Goal: Information Seeking & Learning: Learn about a topic

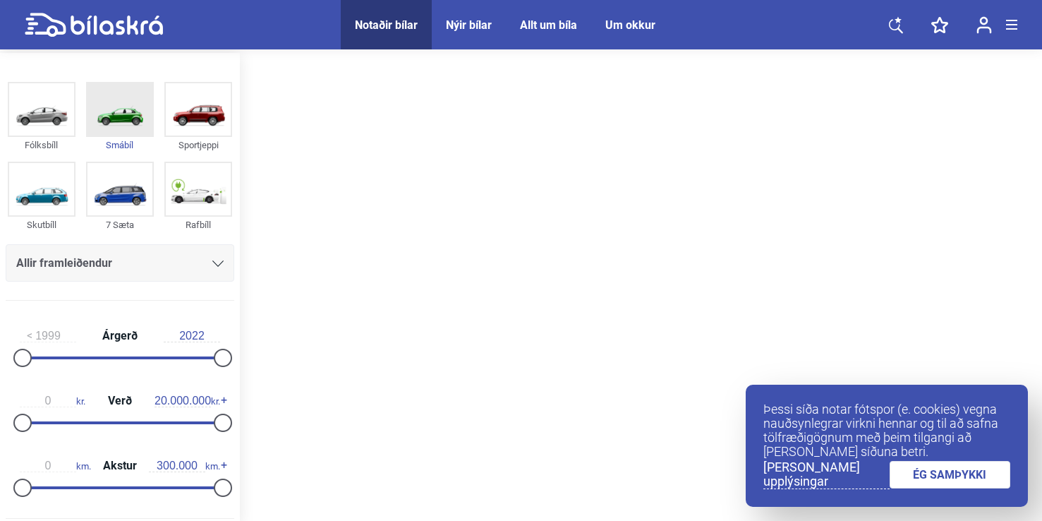
click at [118, 123] on img at bounding box center [119, 109] width 65 height 52
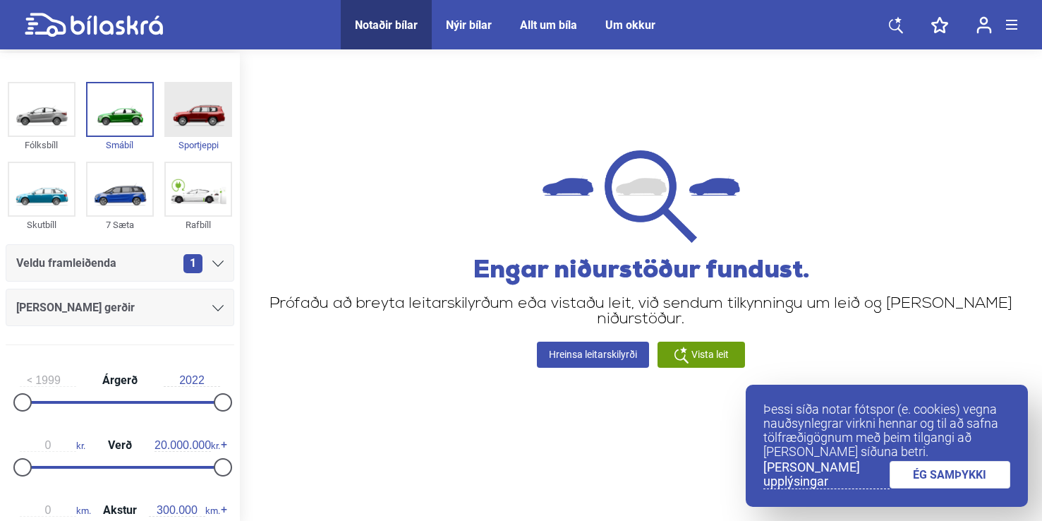
click at [190, 121] on img at bounding box center [198, 109] width 65 height 52
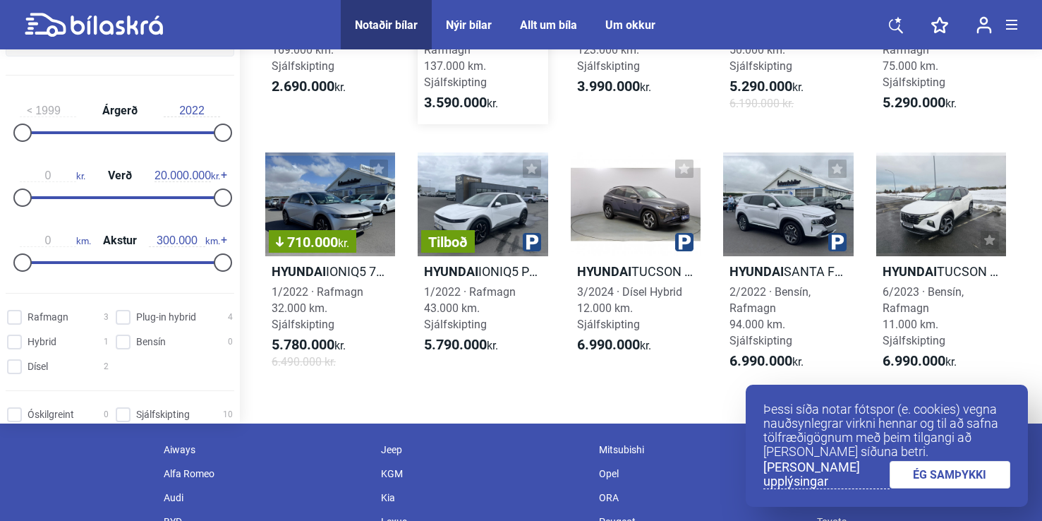
scroll to position [244, 0]
click at [947, 480] on link "ÉG SAMÞYKKI" at bounding box center [950, 475] width 121 height 28
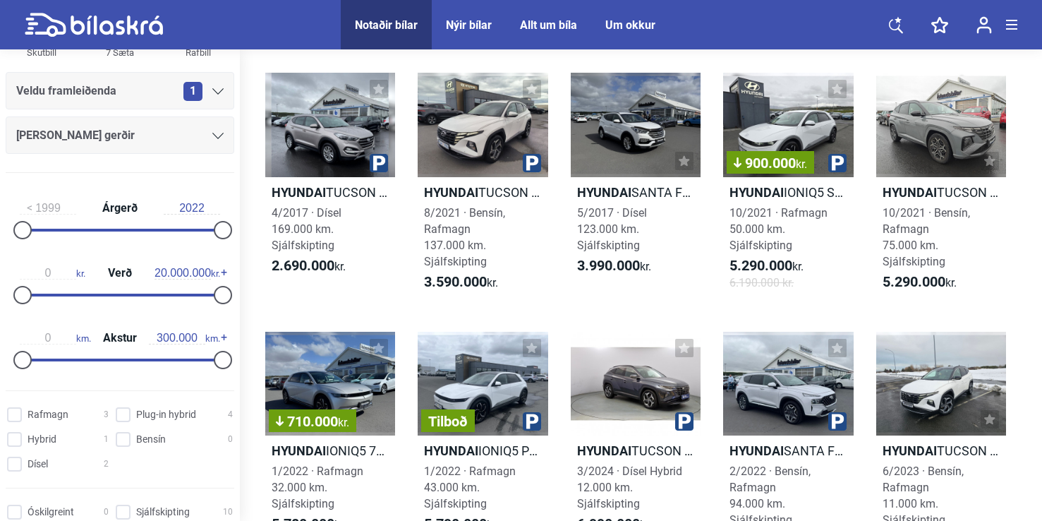
scroll to position [0, 0]
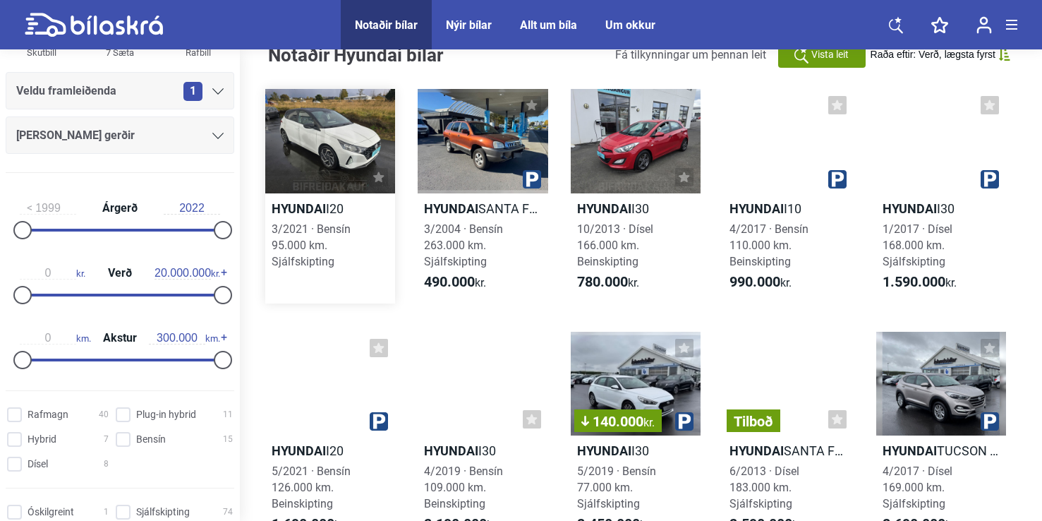
scroll to position [30, 0]
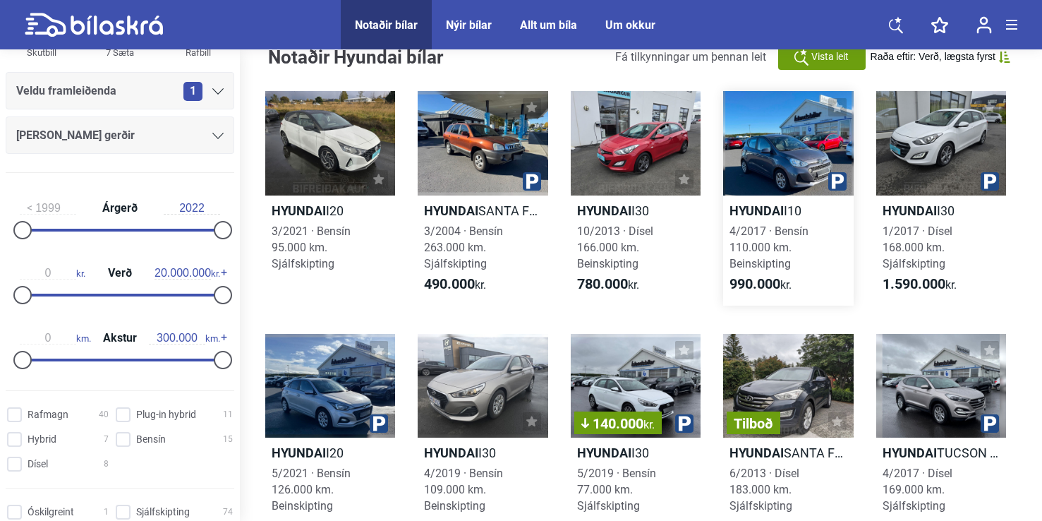
click at [774, 178] on div at bounding box center [788, 143] width 130 height 104
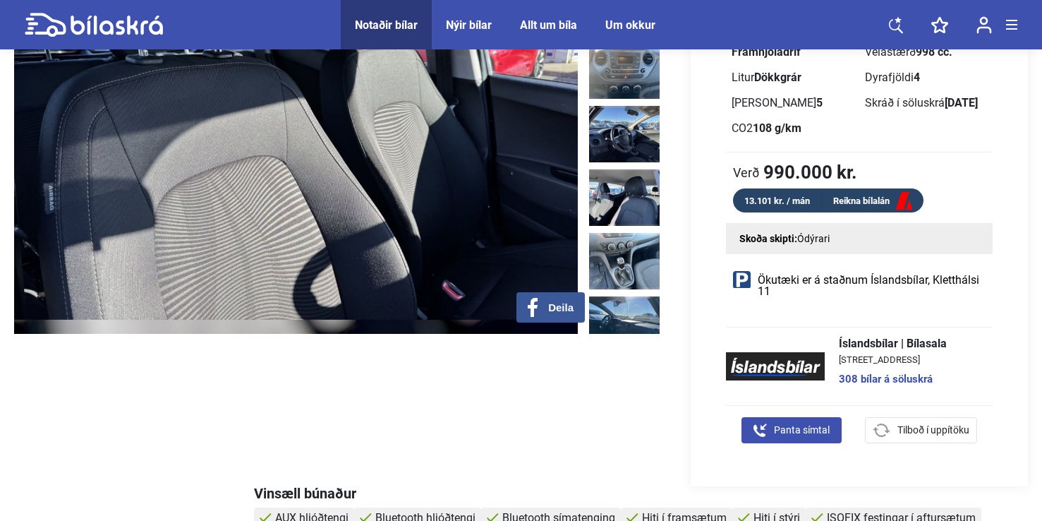
scroll to position [487, 0]
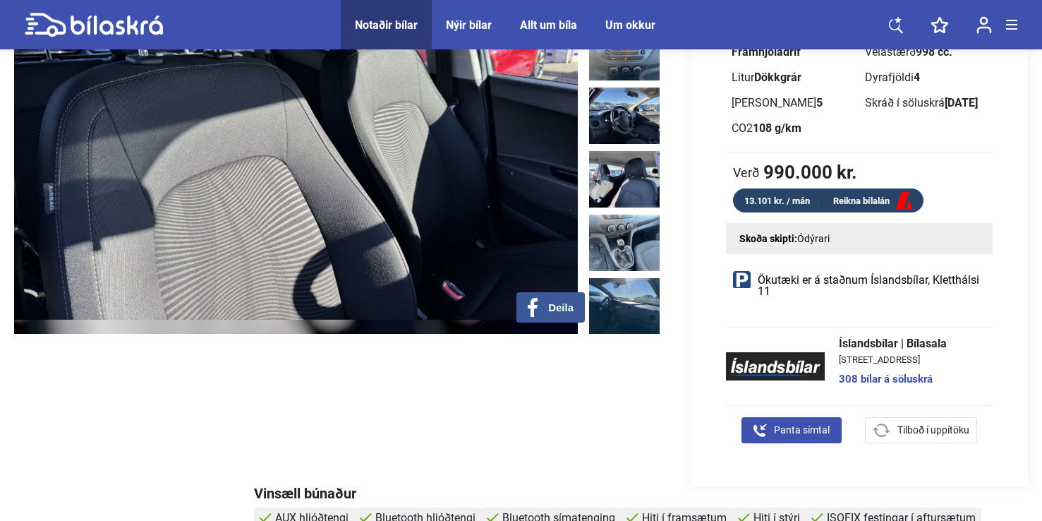
click at [837, 195] on link "Reikna bílalán" at bounding box center [873, 202] width 102 height 18
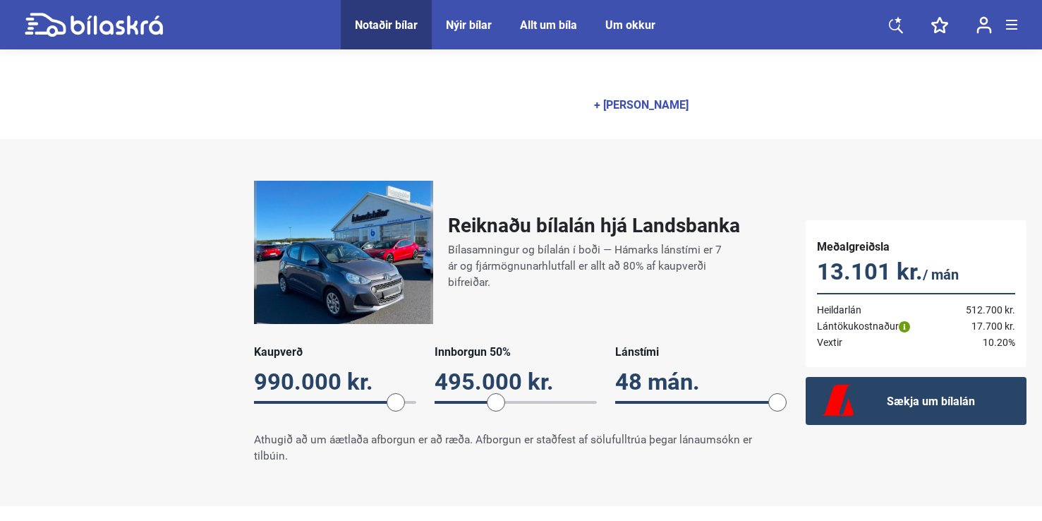
scroll to position [967, 0]
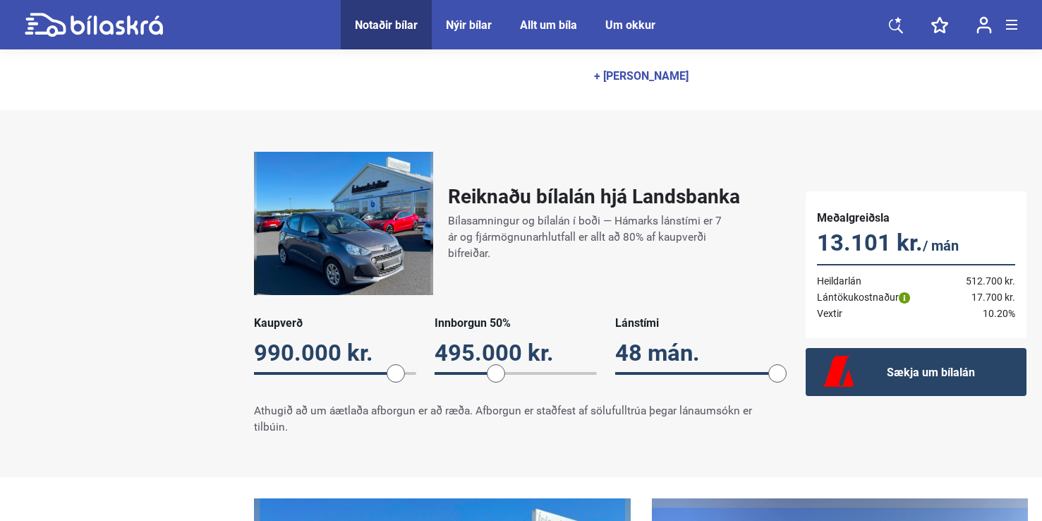
click at [443, 373] on span "24" at bounding box center [516, 373] width 162 height 0
drag, startPoint x: 447, startPoint y: 380, endPoint x: 431, endPoint y: 380, distance: 16.2
click at [431, 380] on span at bounding box center [434, 373] width 18 height 18
click at [88, 339] on div "Reiknaðu bílalán hjá Landsbanka Bílasamningur og bílalán í boði — Hámarks lánst…" at bounding box center [521, 294] width 1042 height 312
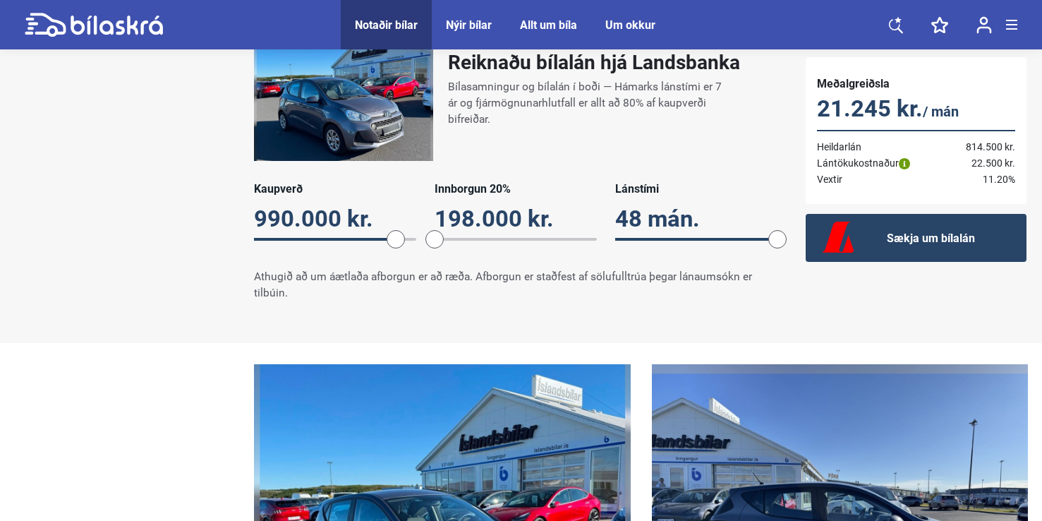
scroll to position [1102, 0]
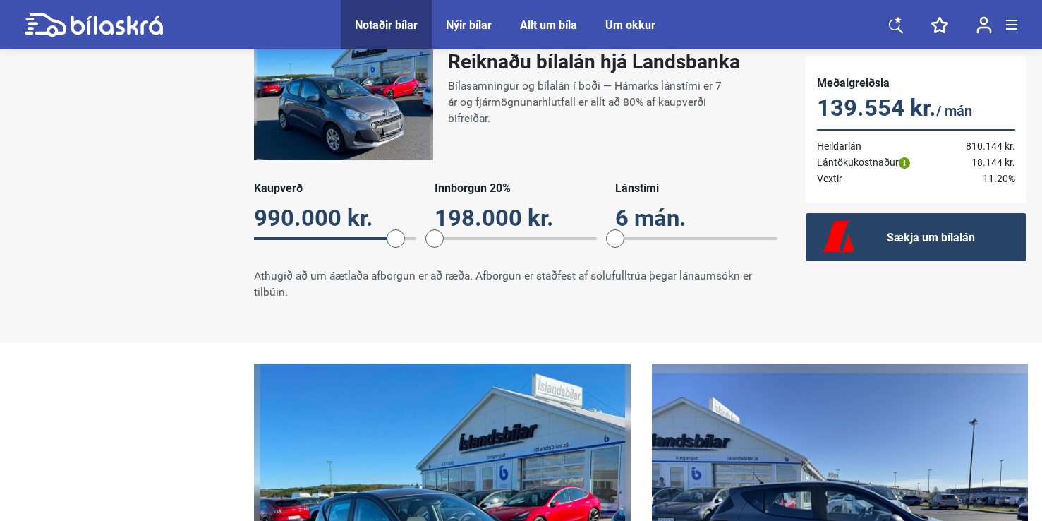
drag, startPoint x: 782, startPoint y: 242, endPoint x: 624, endPoint y: 244, distance: 157.3
click at [624, 244] on span "6" at bounding box center [696, 238] width 162 height 14
click at [633, 242] on span "6" at bounding box center [696, 238] width 162 height 14
click at [633, 238] on span "12" at bounding box center [696, 238] width 162 height 0
click at [635, 238] on span at bounding box center [638, 238] width 18 height 18
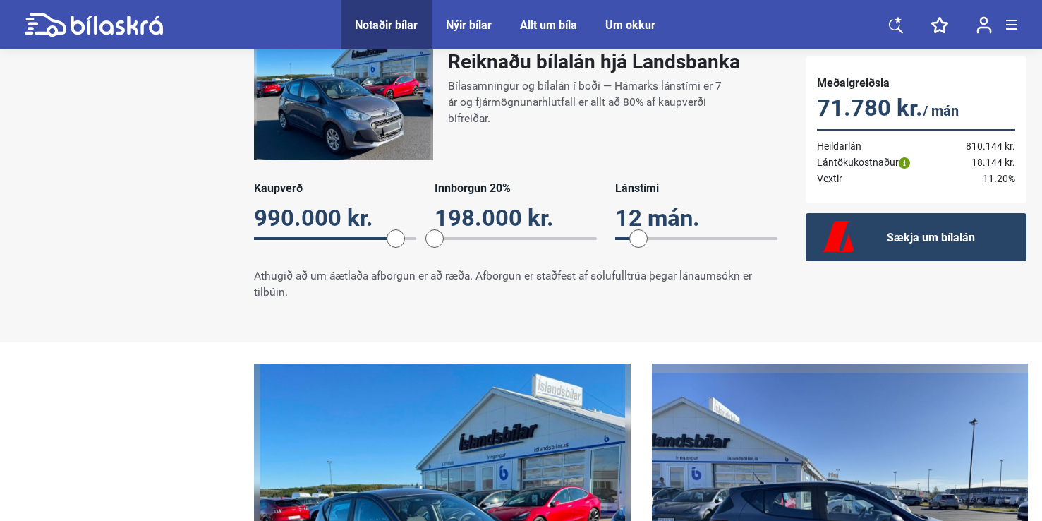
click at [631, 238] on span at bounding box center [638, 238] width 18 height 18
drag, startPoint x: 638, startPoint y: 238, endPoint x: 599, endPoint y: 238, distance: 39.5
click at [599, 238] on div "Kaupverð 990.000 kr. 990000 Innborgun 20% 198.000 kr. 20 Lánstími 6 mán. 6" at bounding box center [515, 218] width 523 height 74
click at [133, 281] on div "Reiknaðu bílalán hjá Landsbanka Bílasamningur og bílalán í boði — Hámarks lánst…" at bounding box center [521, 159] width 1042 height 312
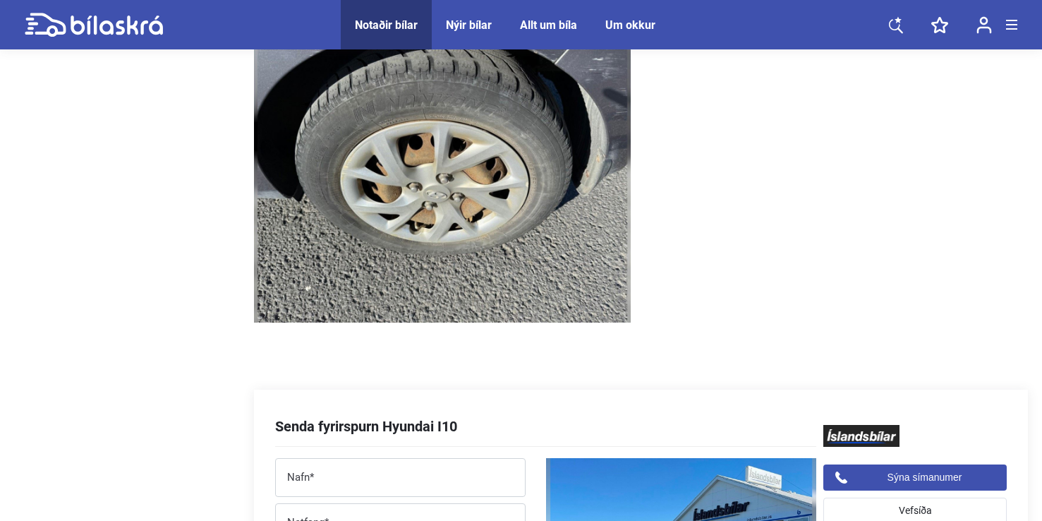
scroll to position [5323, 0]
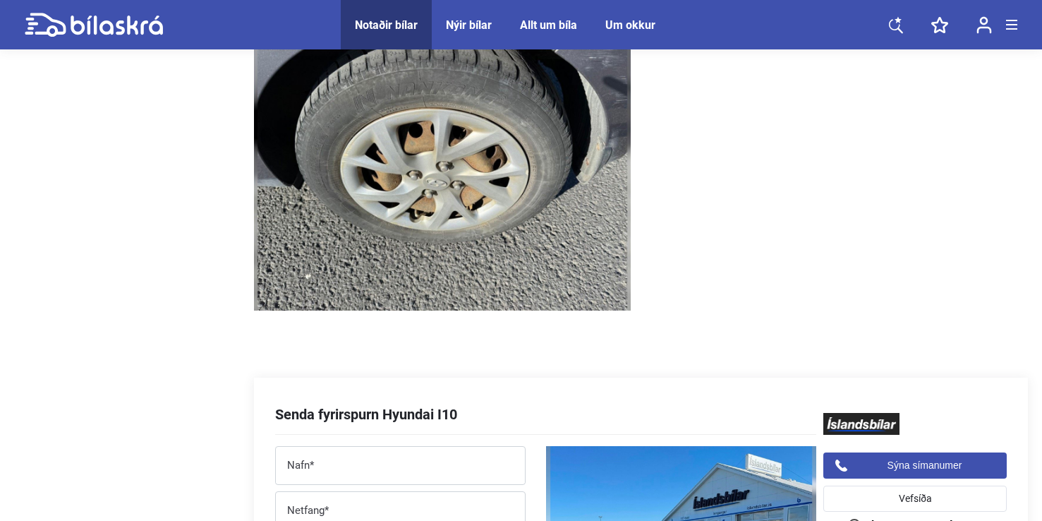
click at [81, 30] on icon at bounding box center [117, 25] width 92 height 19
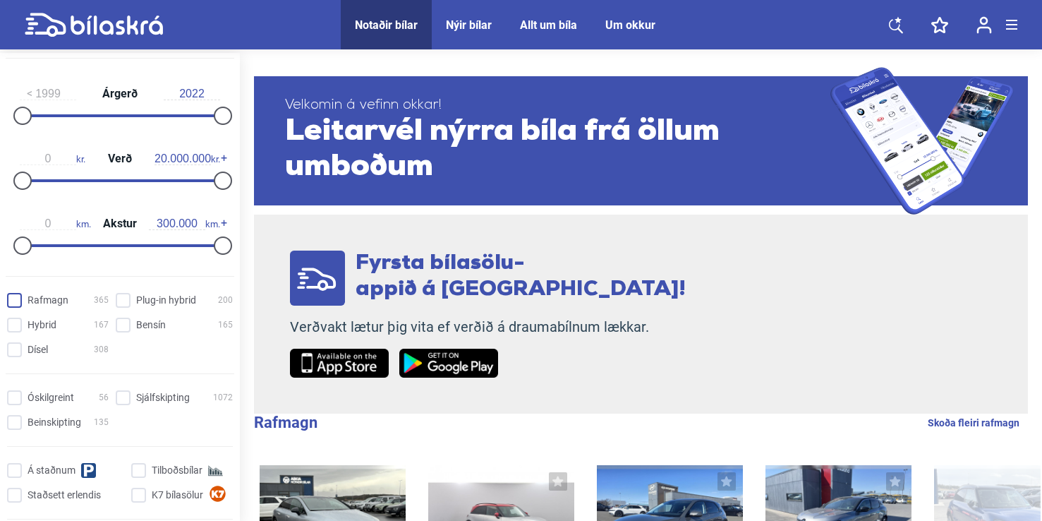
click at [20, 301] on input "Rafmagn 365" at bounding box center [60, 300] width 102 height 15
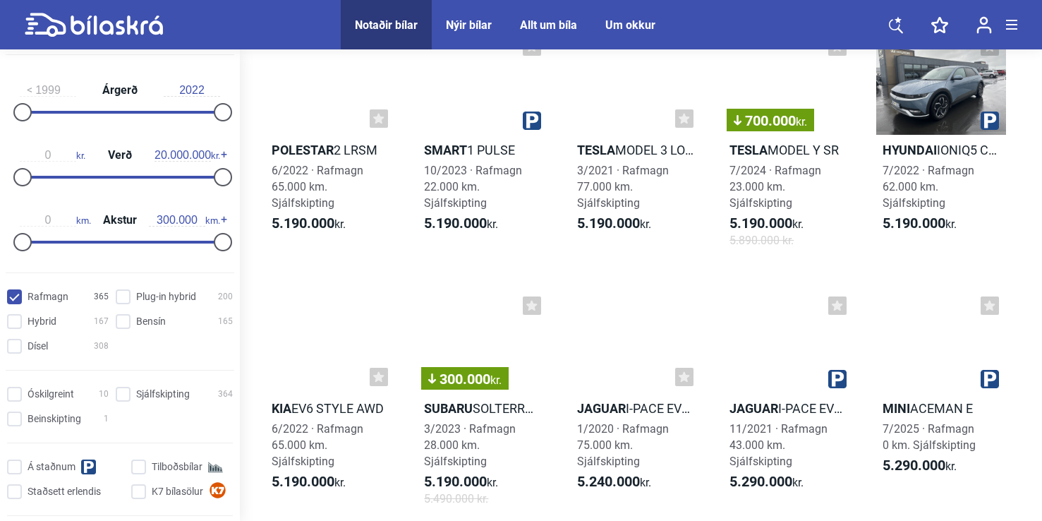
scroll to position [7704, 0]
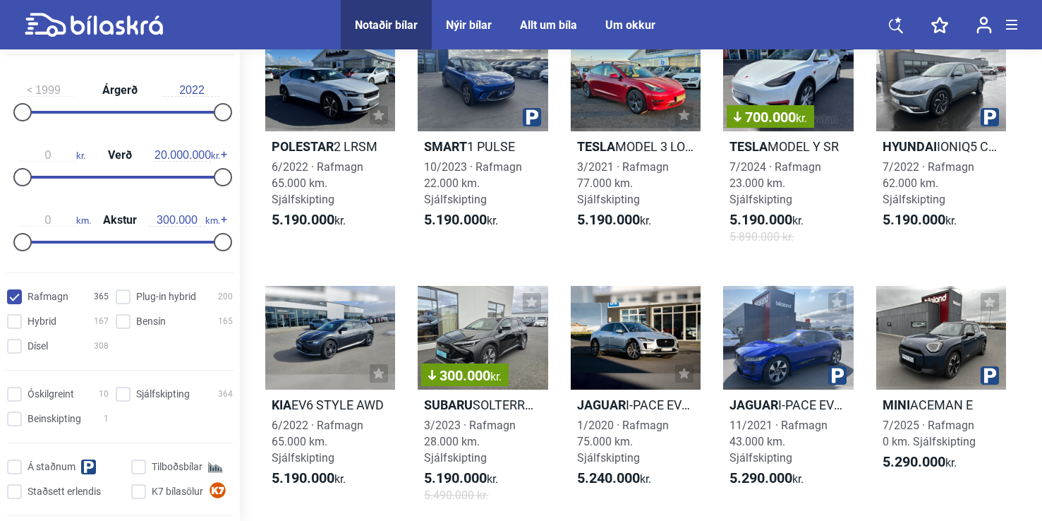
click at [27, 293] on input "Rafmagn 365" at bounding box center [60, 297] width 102 height 15
checkbox input "false"
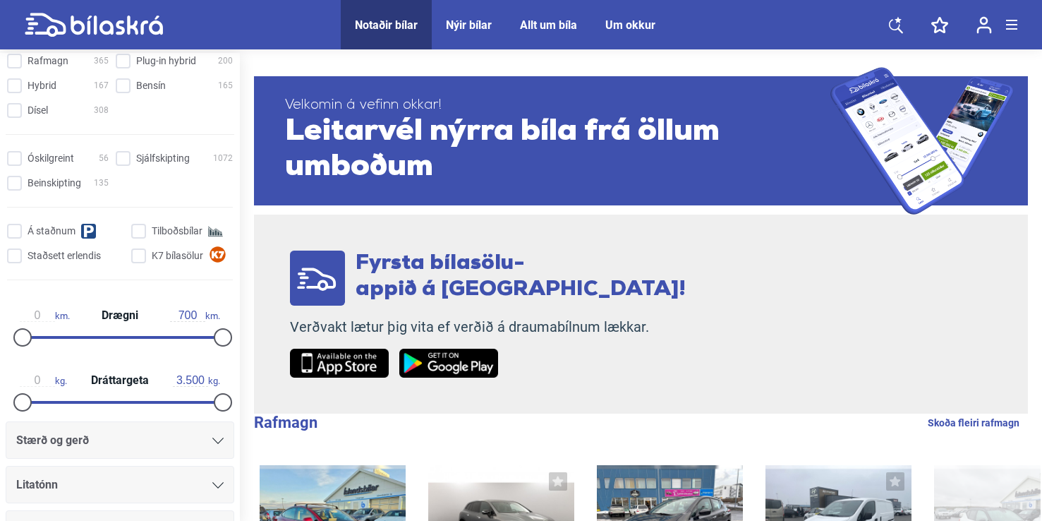
scroll to position [588, 0]
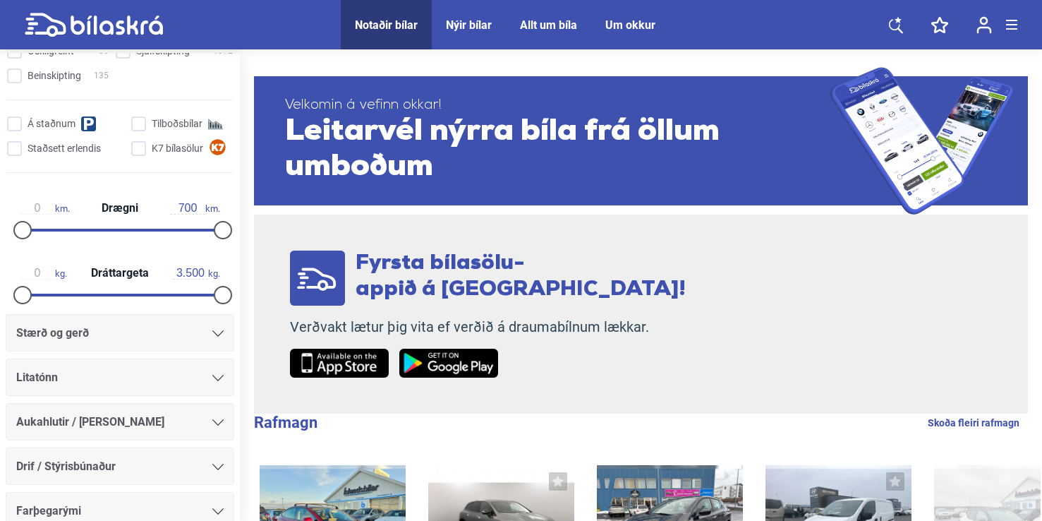
click at [219, 333] on div "Stærð og gerð" at bounding box center [120, 332] width 229 height 37
click at [212, 334] on icon at bounding box center [217, 333] width 11 height 6
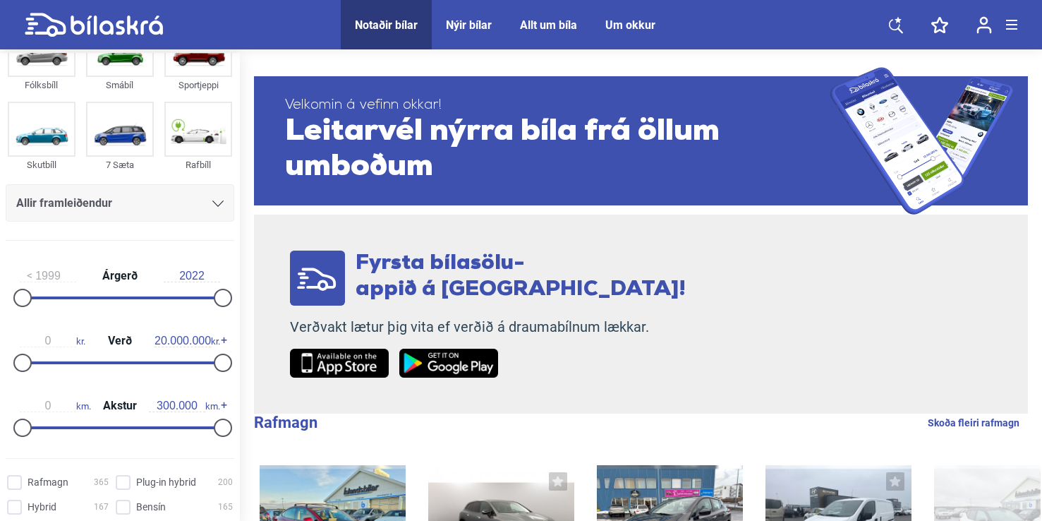
scroll to position [0, 0]
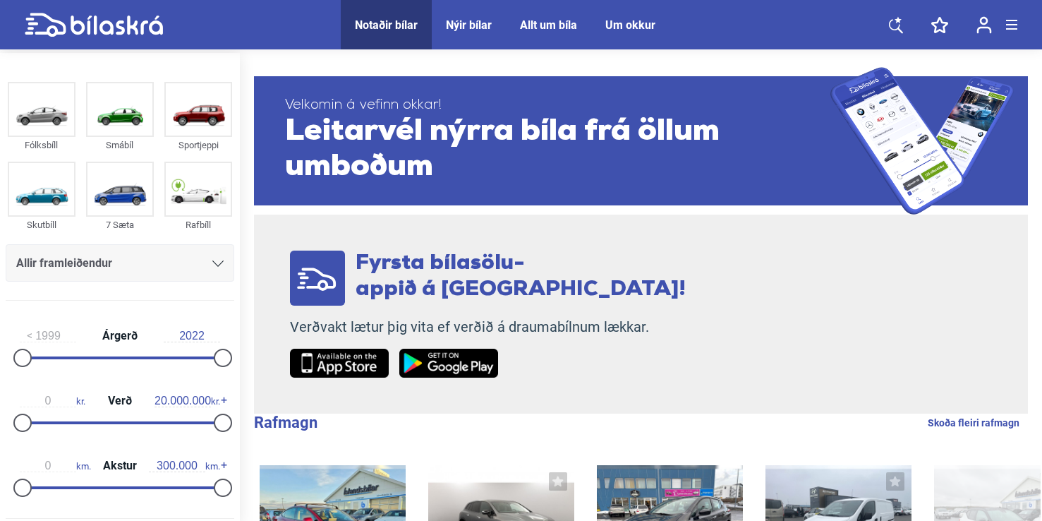
click at [211, 277] on div "Allir framleiðendur" at bounding box center [120, 262] width 229 height 37
click at [212, 267] on icon at bounding box center [217, 263] width 11 height 6
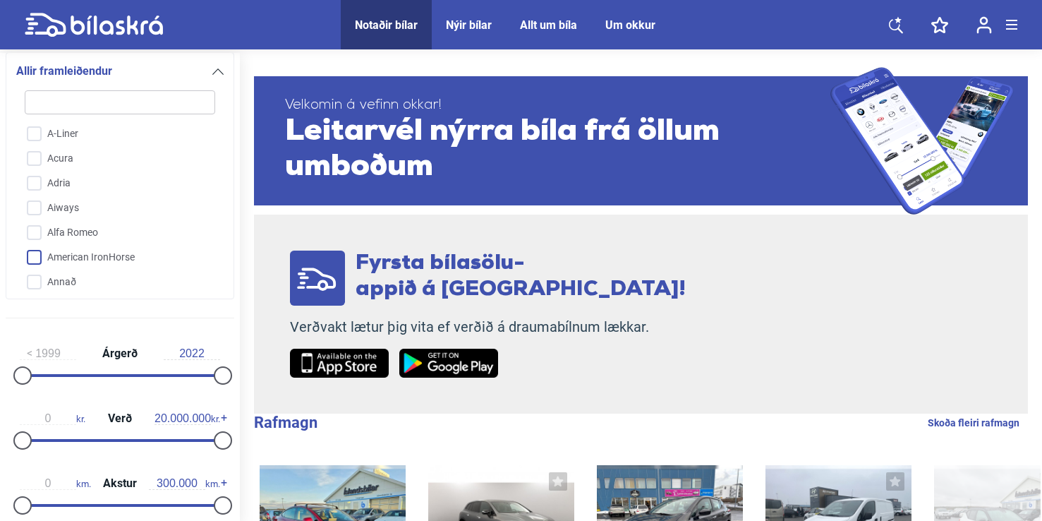
type input "h"
checkbox input "false"
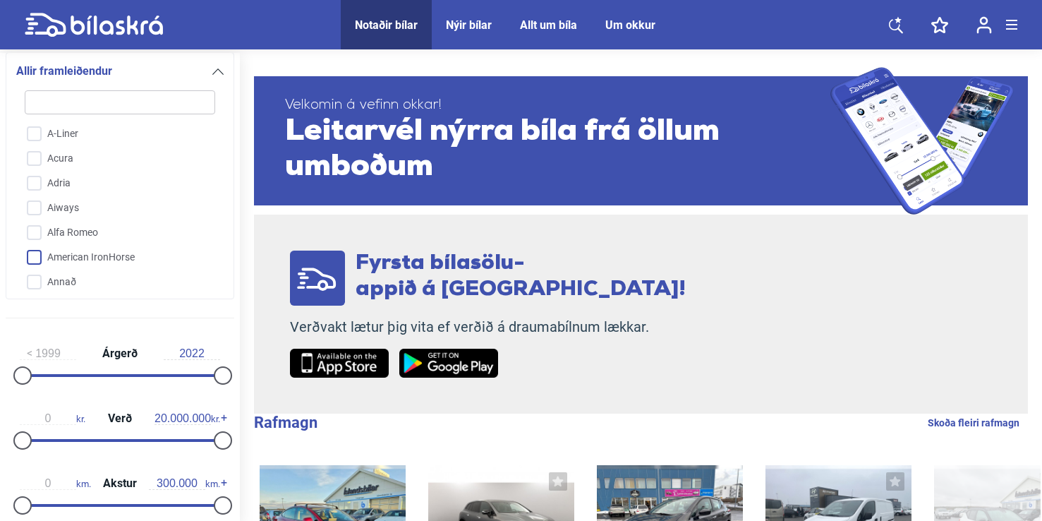
checkbox input "false"
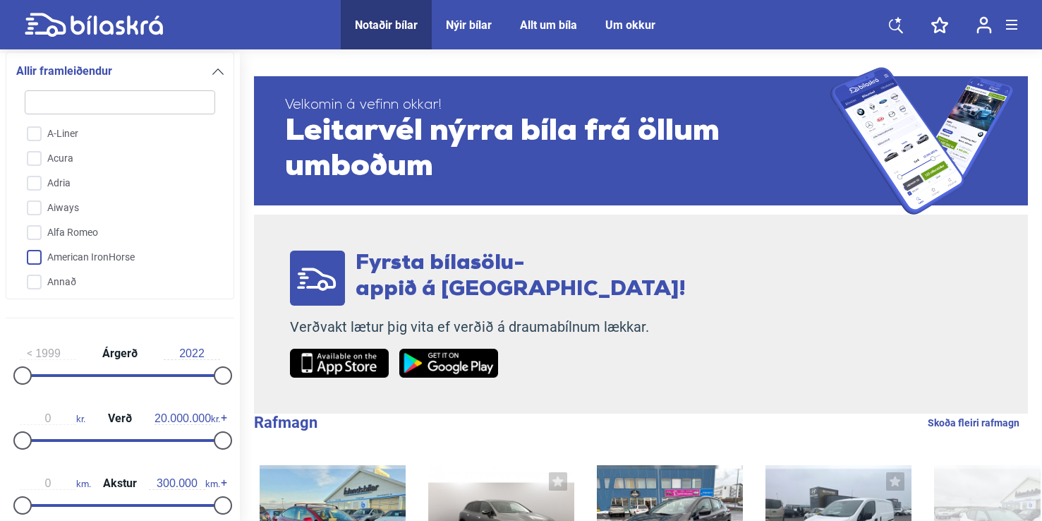
checkbox input "false"
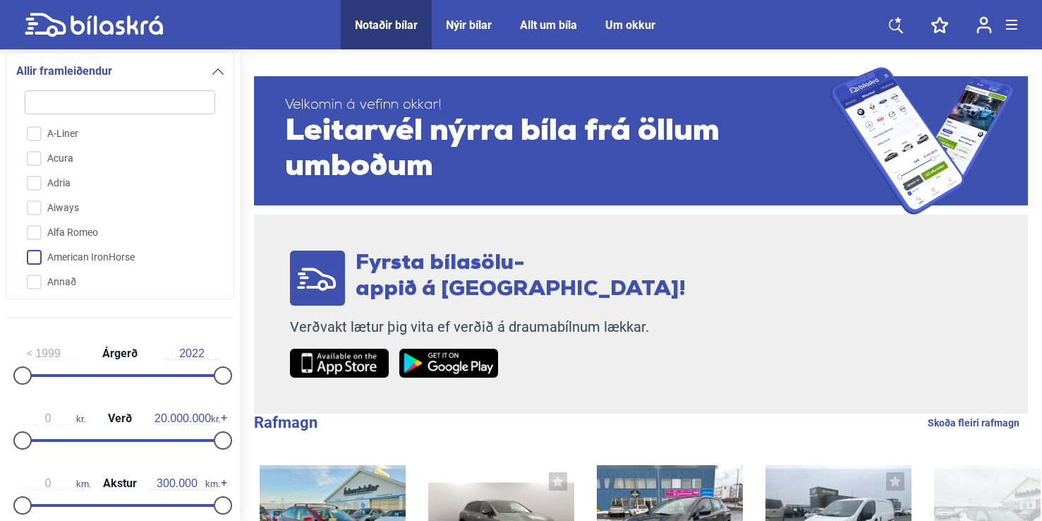
checkbox input "false"
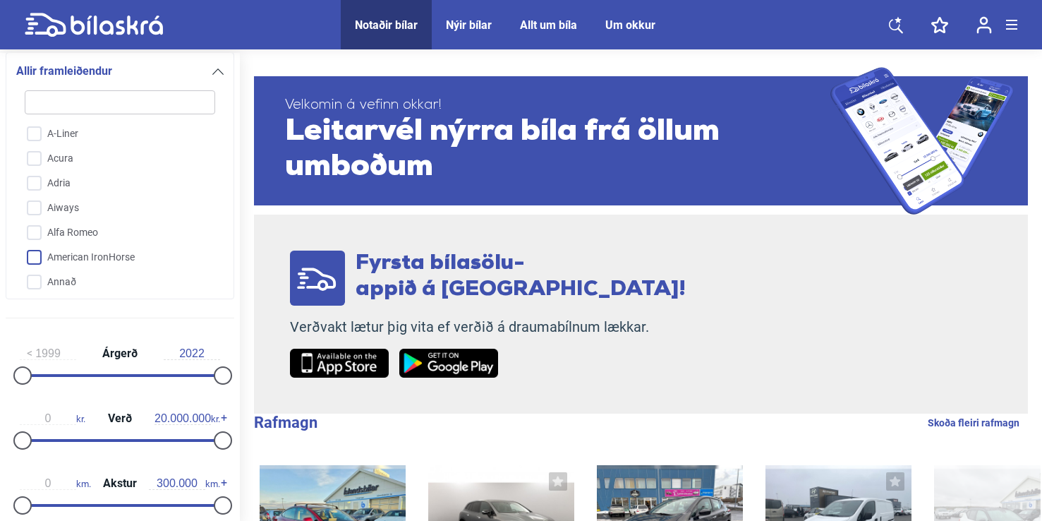
checkbox input "false"
type input "hu"
checkbox input "false"
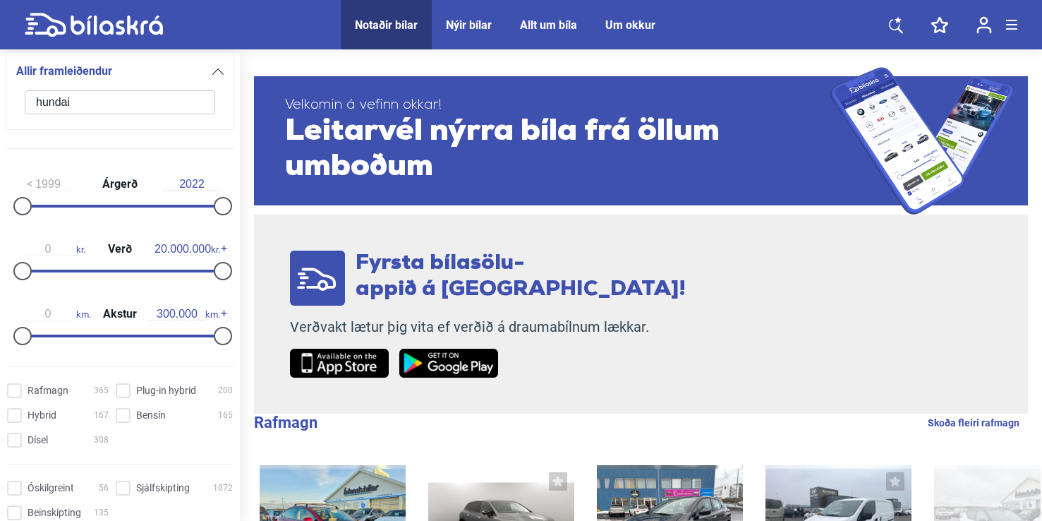
type input "hundai"
click button "1331 niðurstöður" at bounding box center [0, 0] width 0 height 0
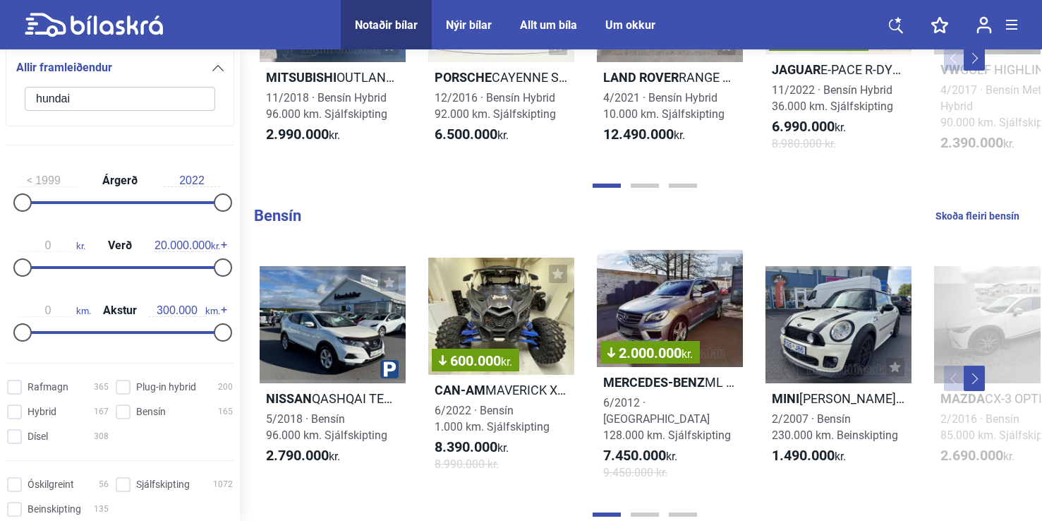
scroll to position [1048, 0]
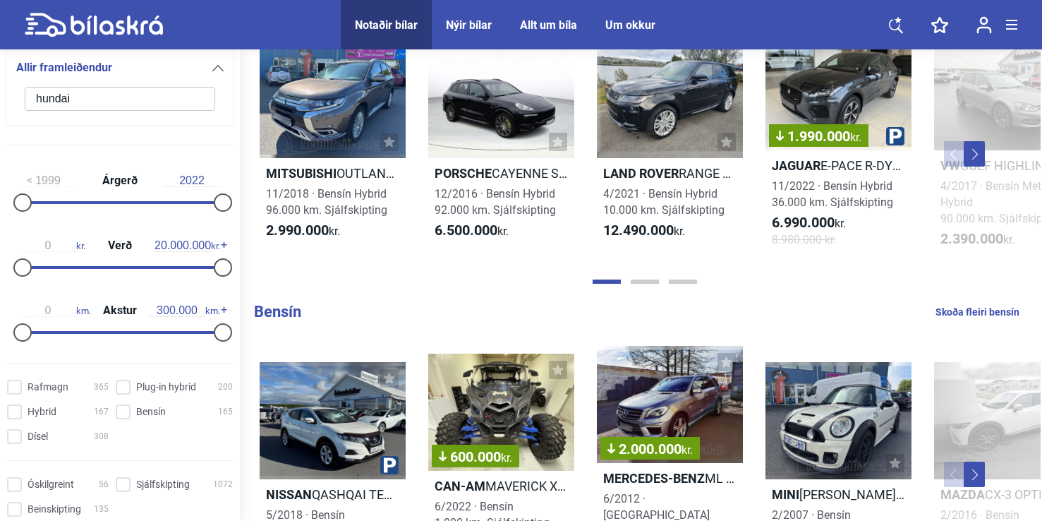
click at [122, 28] on icon at bounding box center [117, 25] width 92 height 19
click at [214, 73] on div at bounding box center [217, 67] width 11 height 11
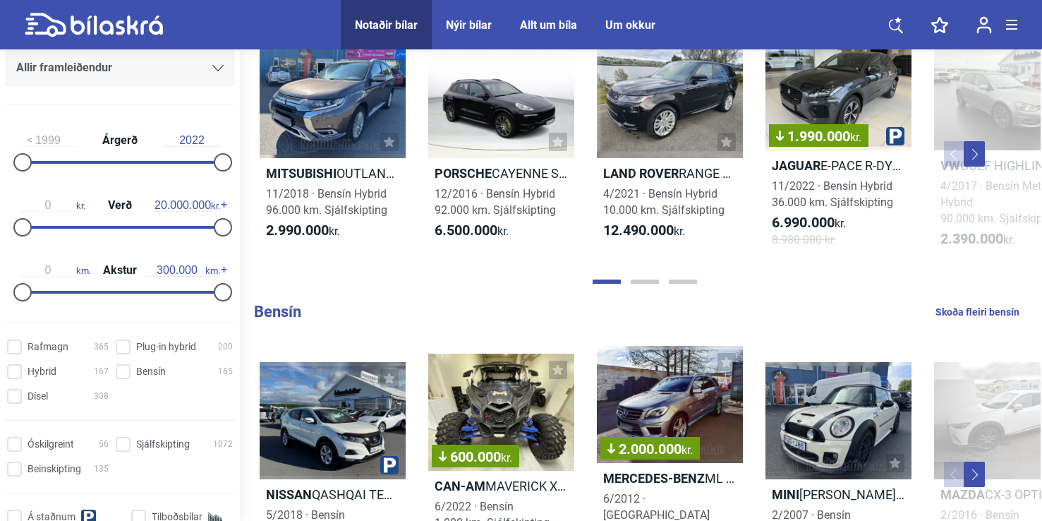
click at [214, 73] on div at bounding box center [217, 67] width 11 height 11
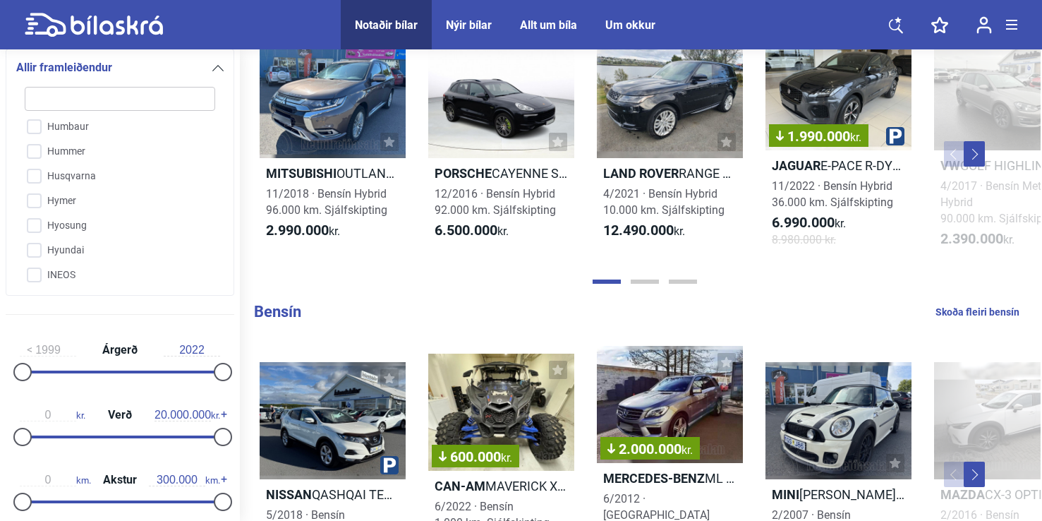
scroll to position [1183, 0]
click at [75, 257] on input "Hyundai" at bounding box center [111, 256] width 192 height 25
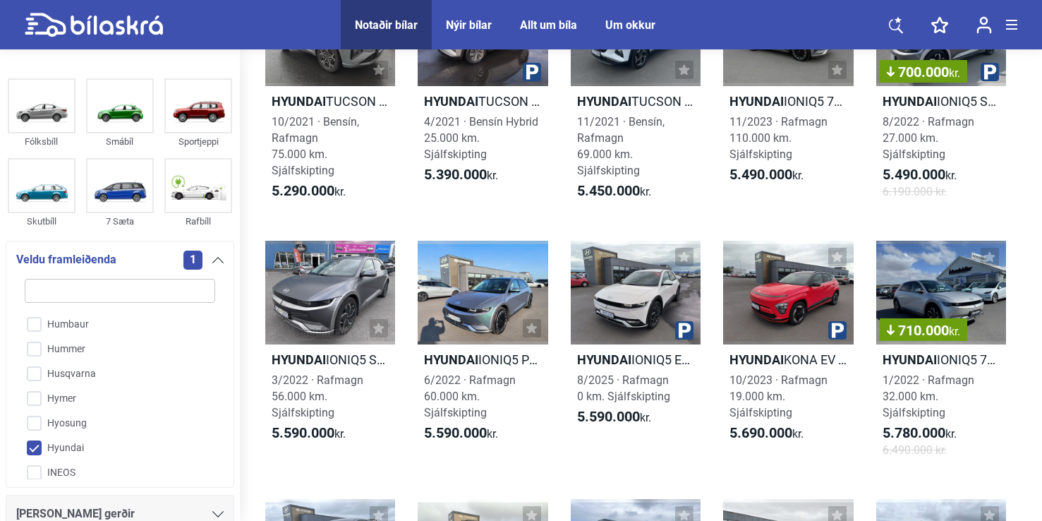
scroll to position [2163, 0]
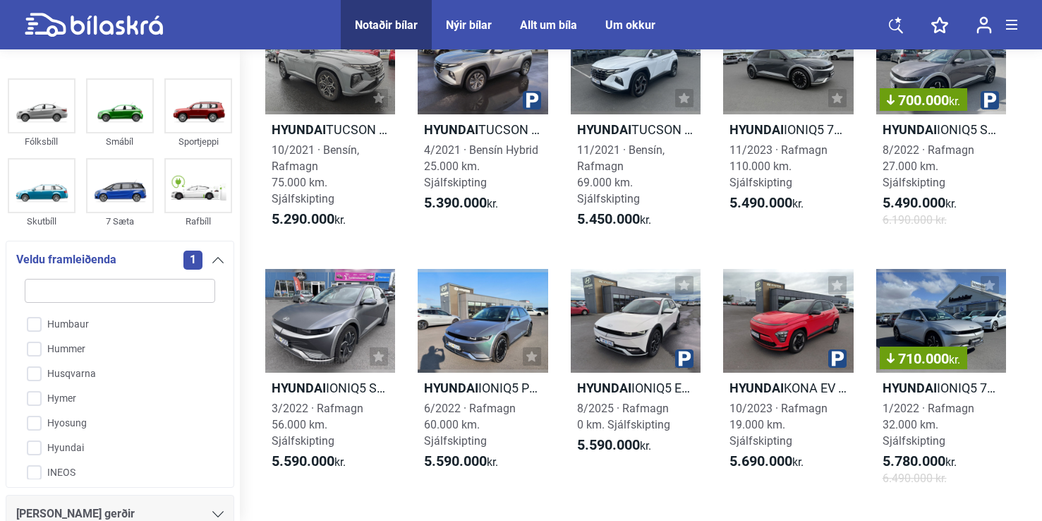
checkbox input "false"
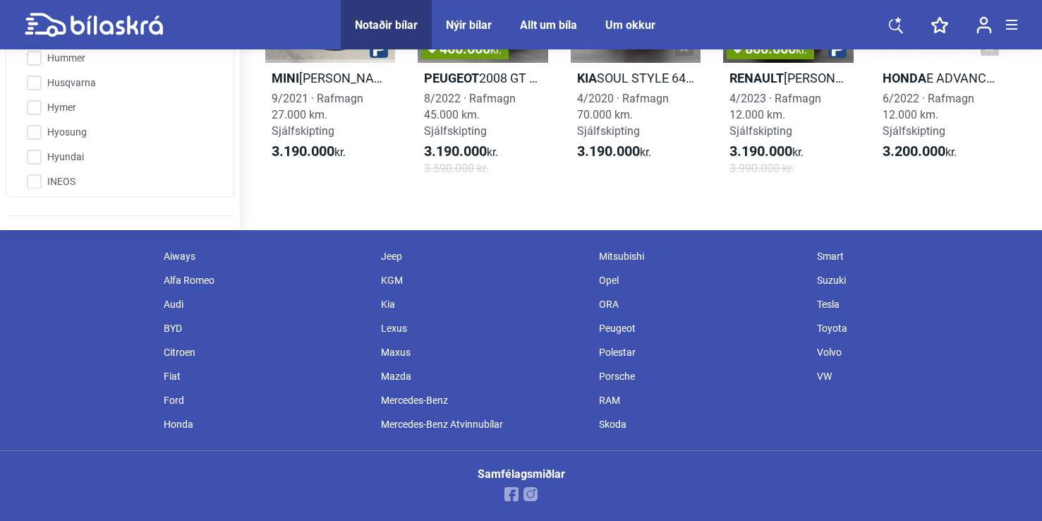
checkbox input "false"
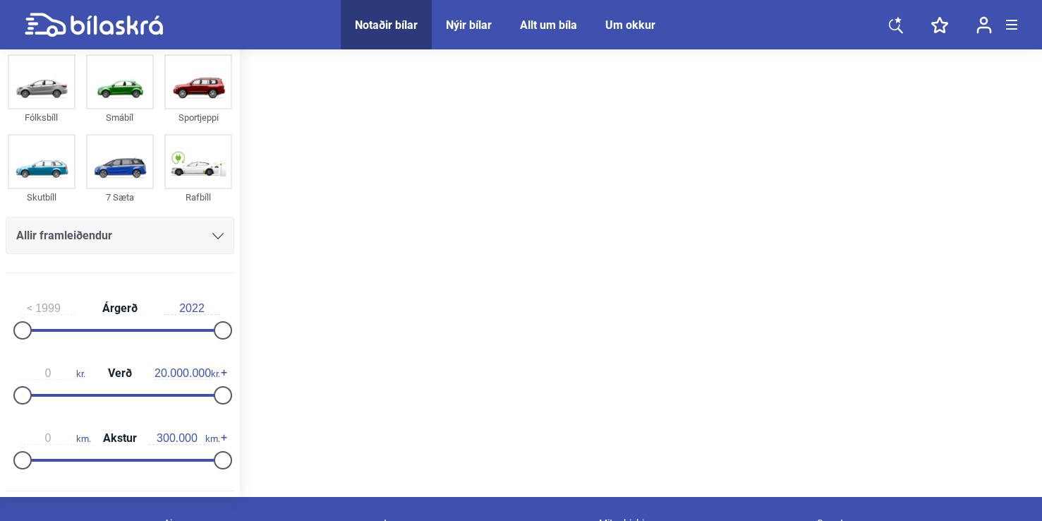
scroll to position [30, 0]
